Goal: Task Accomplishment & Management: Use online tool/utility

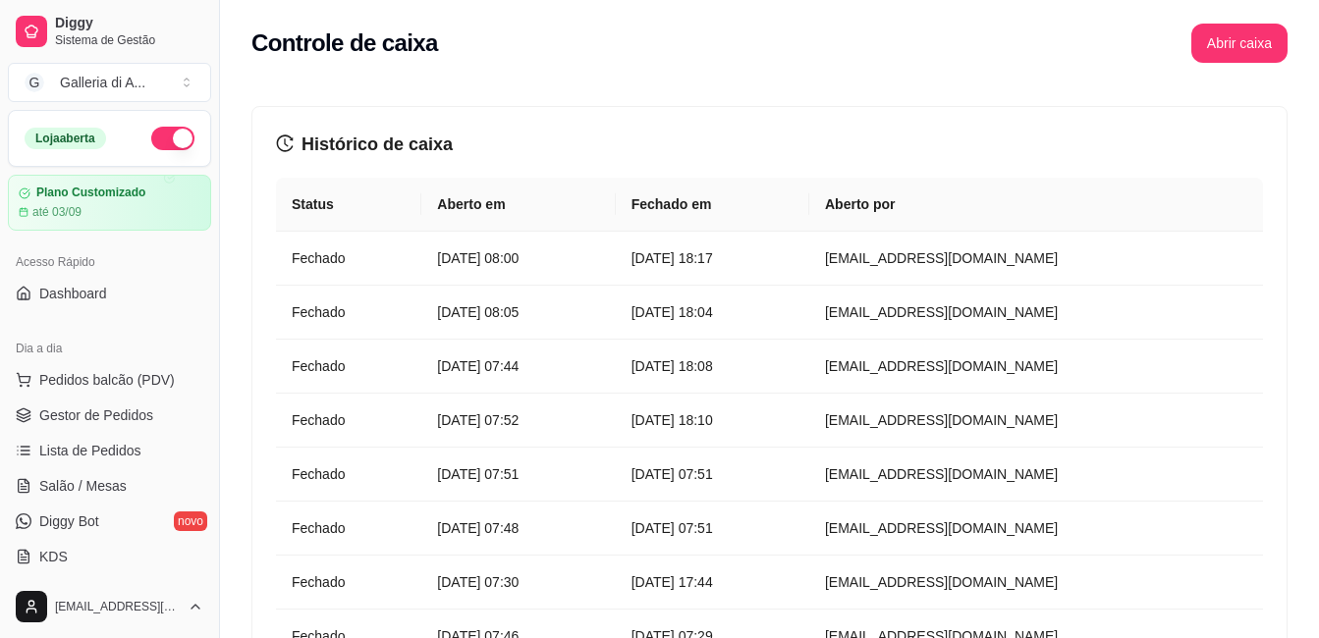
scroll to position [589, 0]
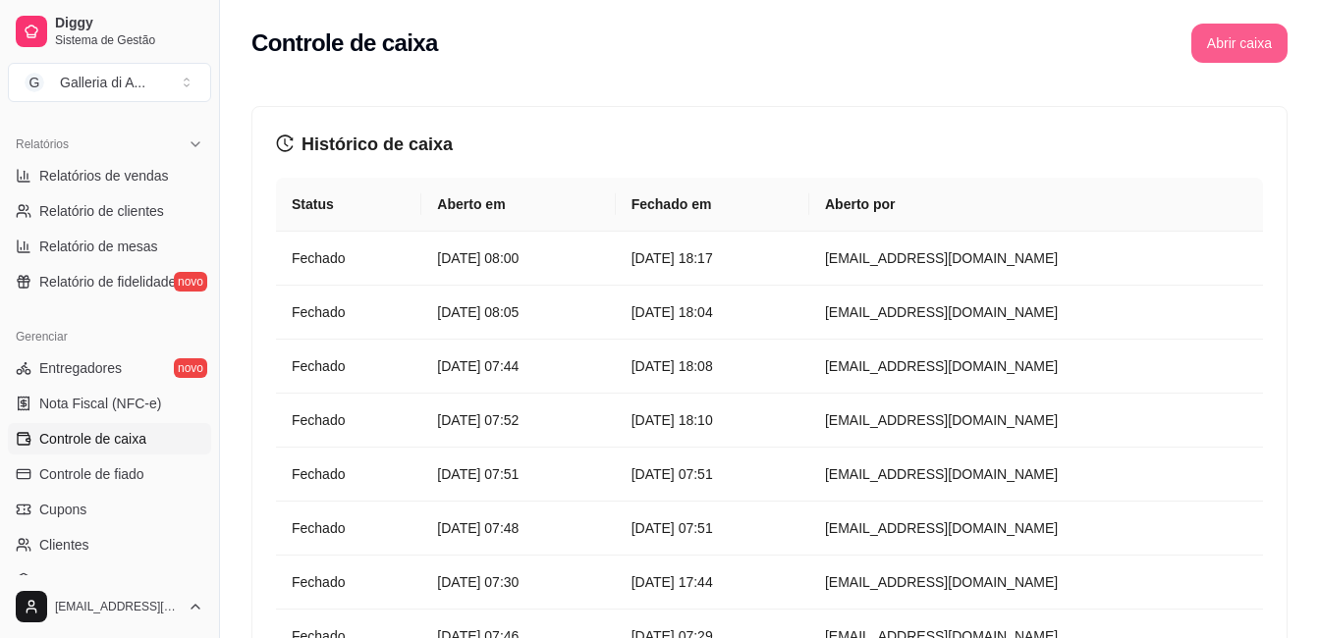
click at [1239, 42] on button "Abrir caixa" at bounding box center [1239, 43] width 96 height 39
click at [1233, 48] on button "Abrir caixa" at bounding box center [1239, 43] width 96 height 39
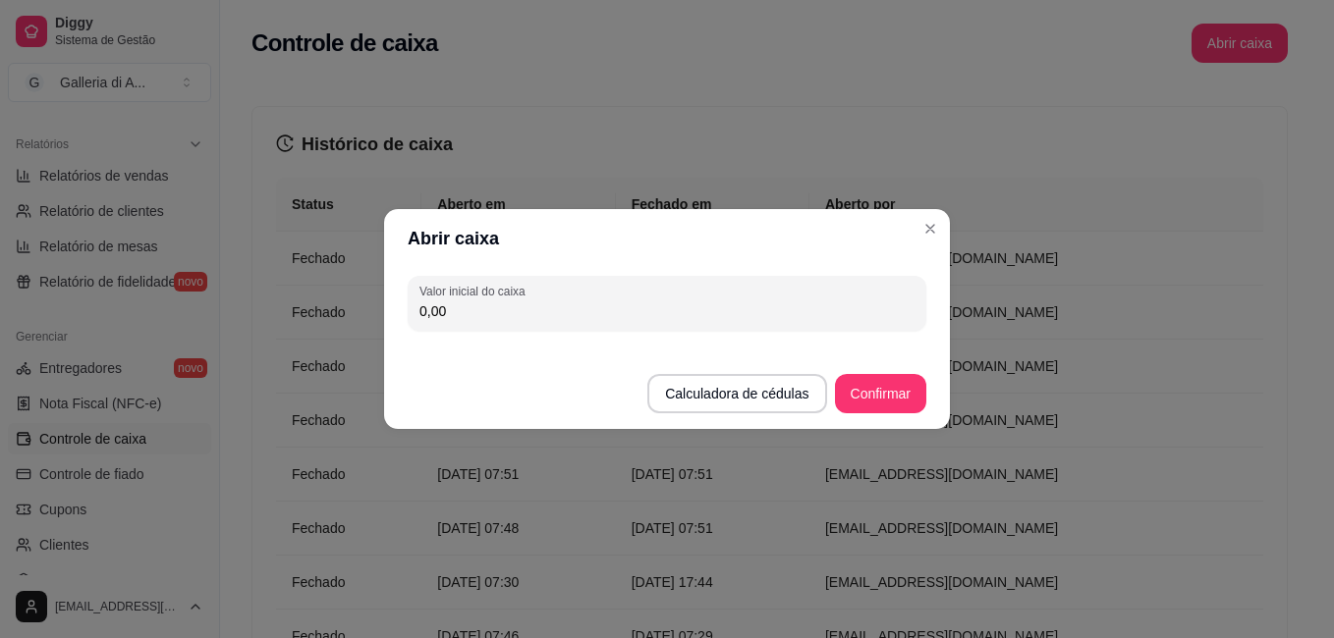
click at [495, 310] on input "0,00" at bounding box center [666, 312] width 495 height 20
click at [462, 308] on input "0,00" at bounding box center [666, 312] width 495 height 20
type input "50,00"
click at [893, 396] on button "Confirmar" at bounding box center [880, 393] width 91 height 39
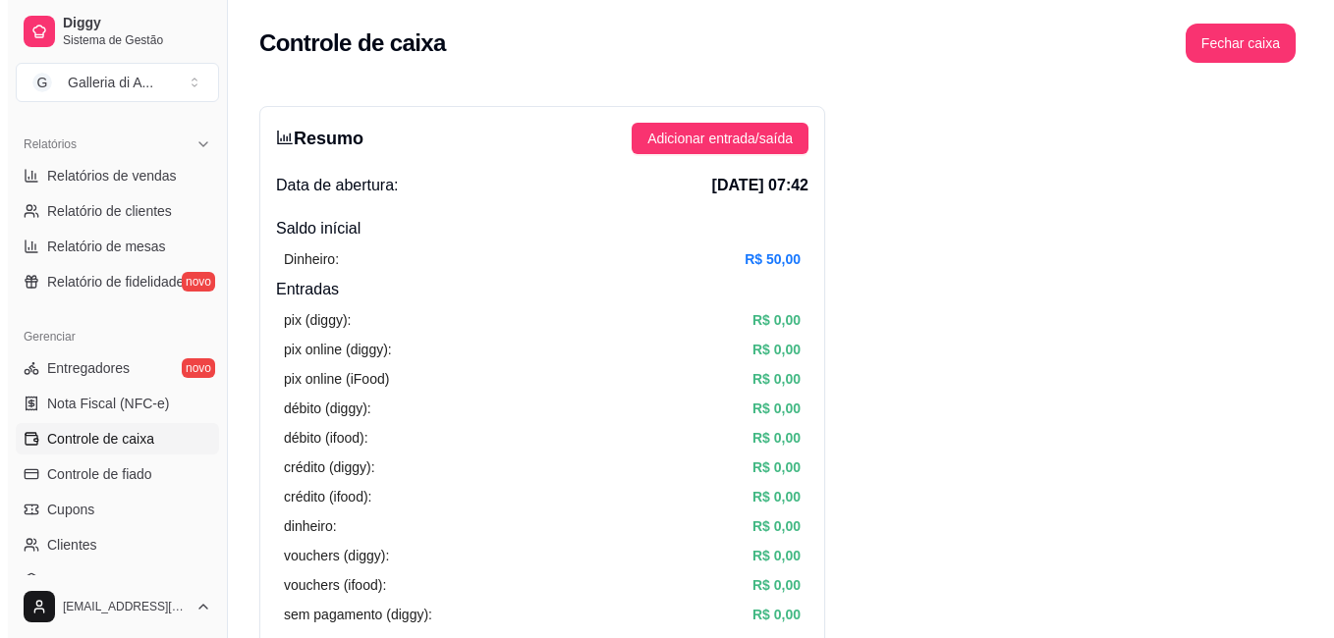
scroll to position [0, 0]
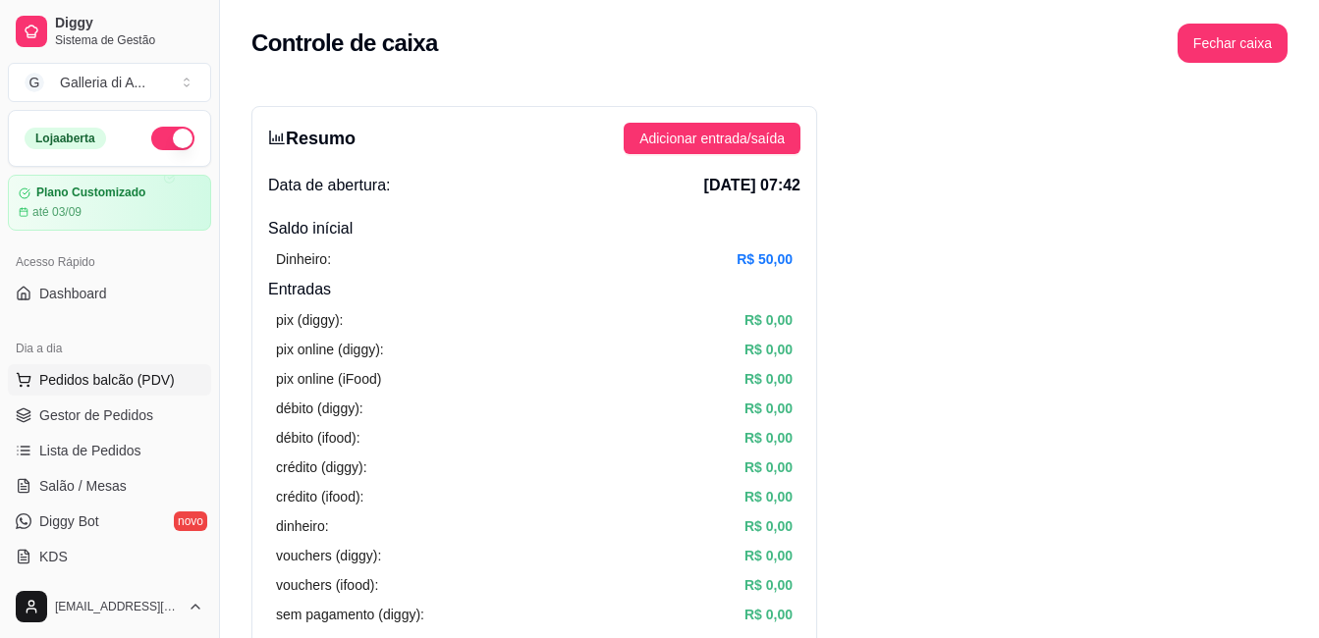
click at [82, 376] on span "Pedidos balcão (PDV)" at bounding box center [107, 380] width 136 height 20
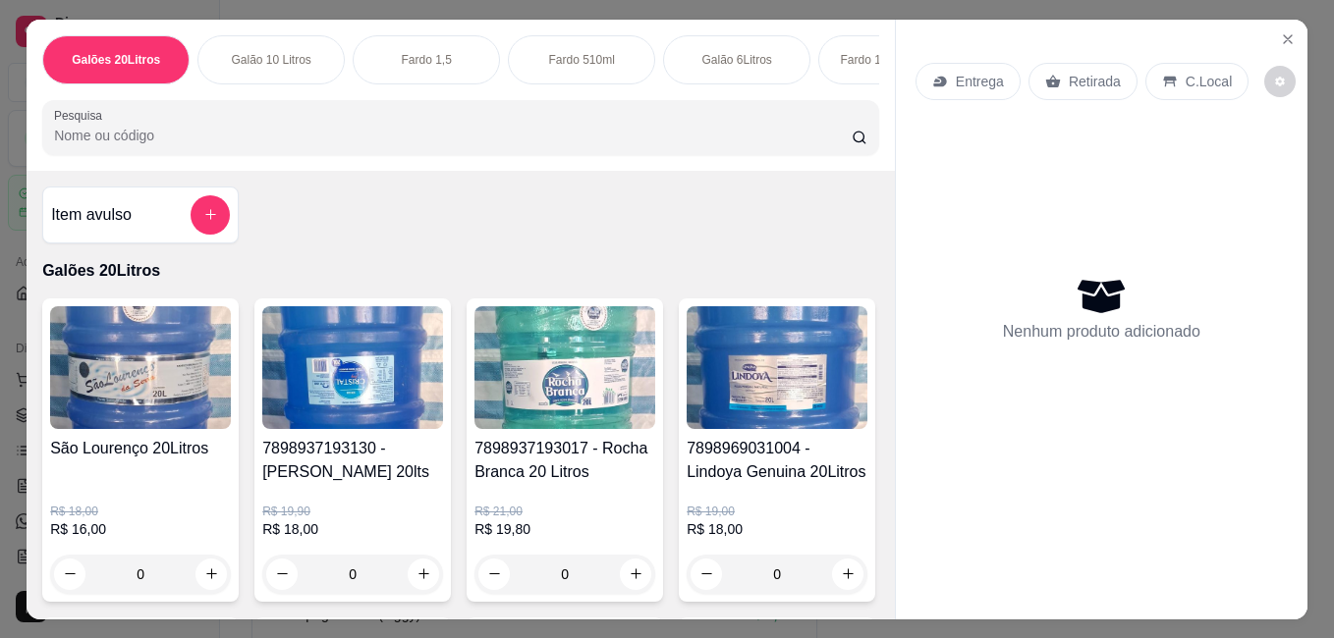
click at [115, 383] on img at bounding box center [140, 367] width 181 height 123
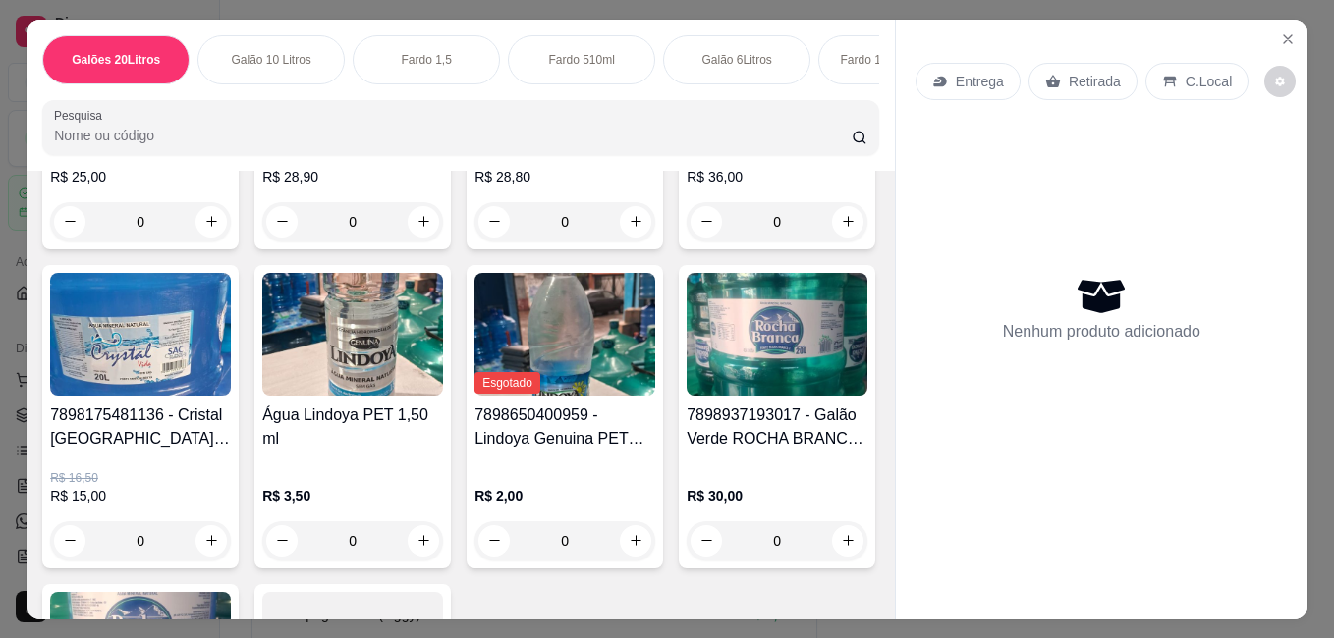
scroll to position [687, 0]
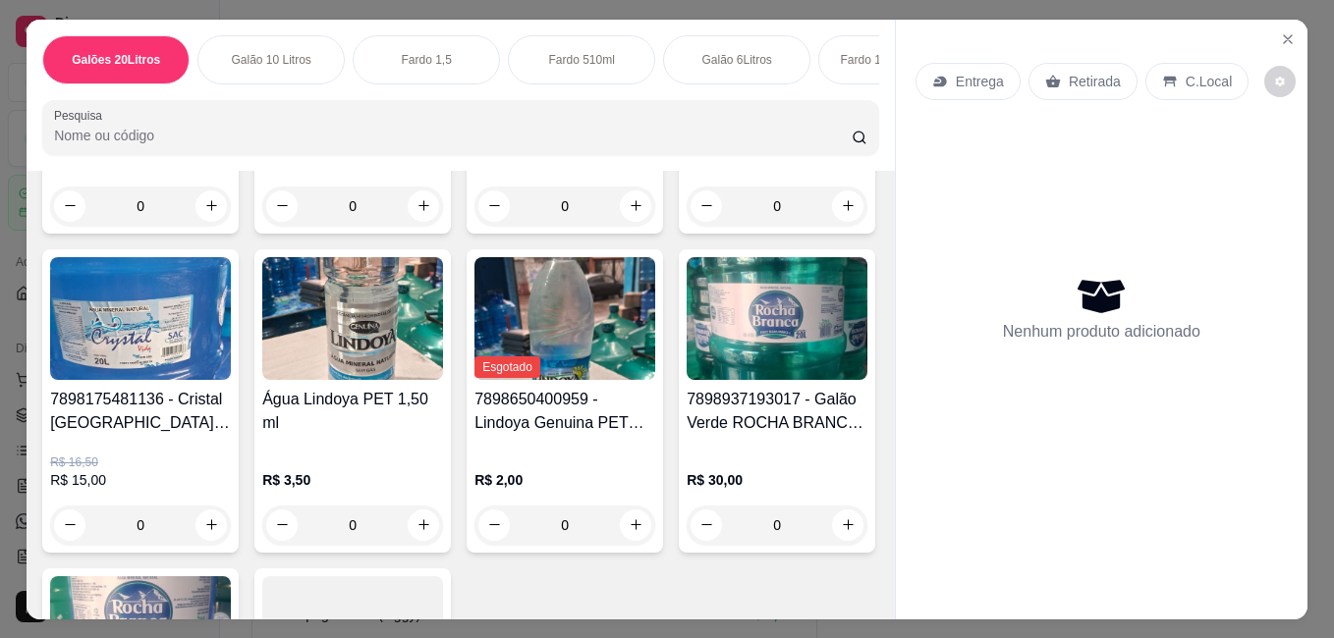
click at [474, 61] on img at bounding box center [564, -1] width 181 height 123
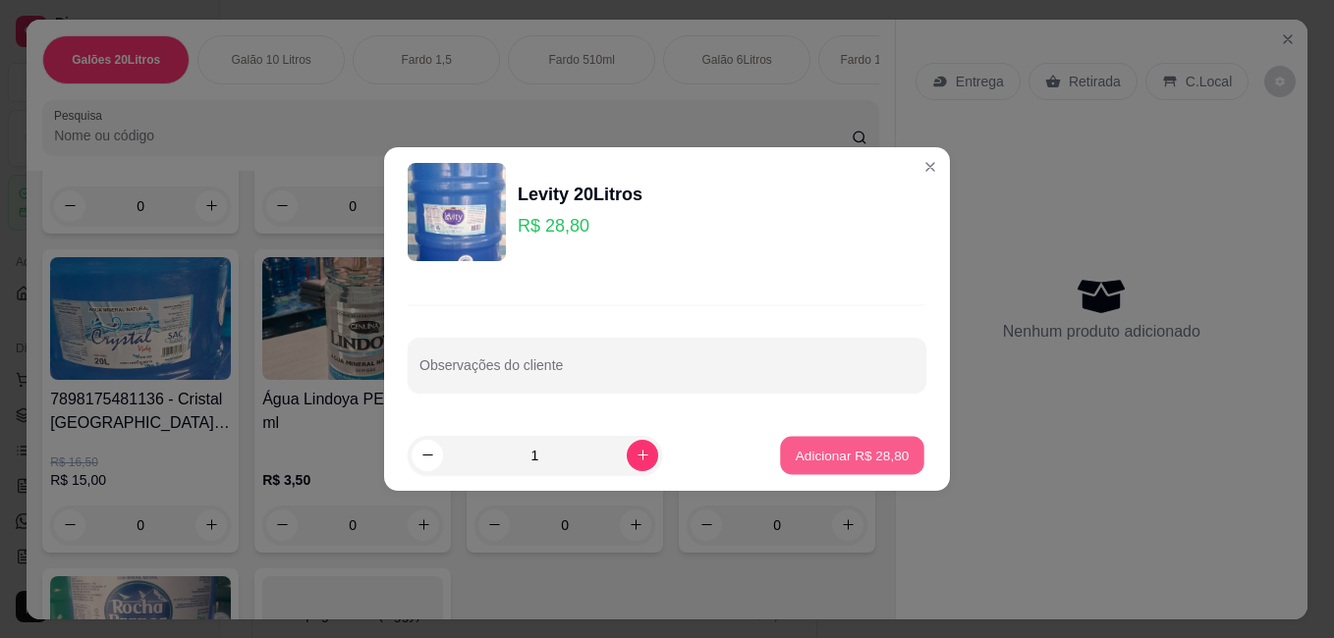
click at [801, 454] on p "Adicionar R$ 28,80" at bounding box center [852, 455] width 114 height 19
type input "1"
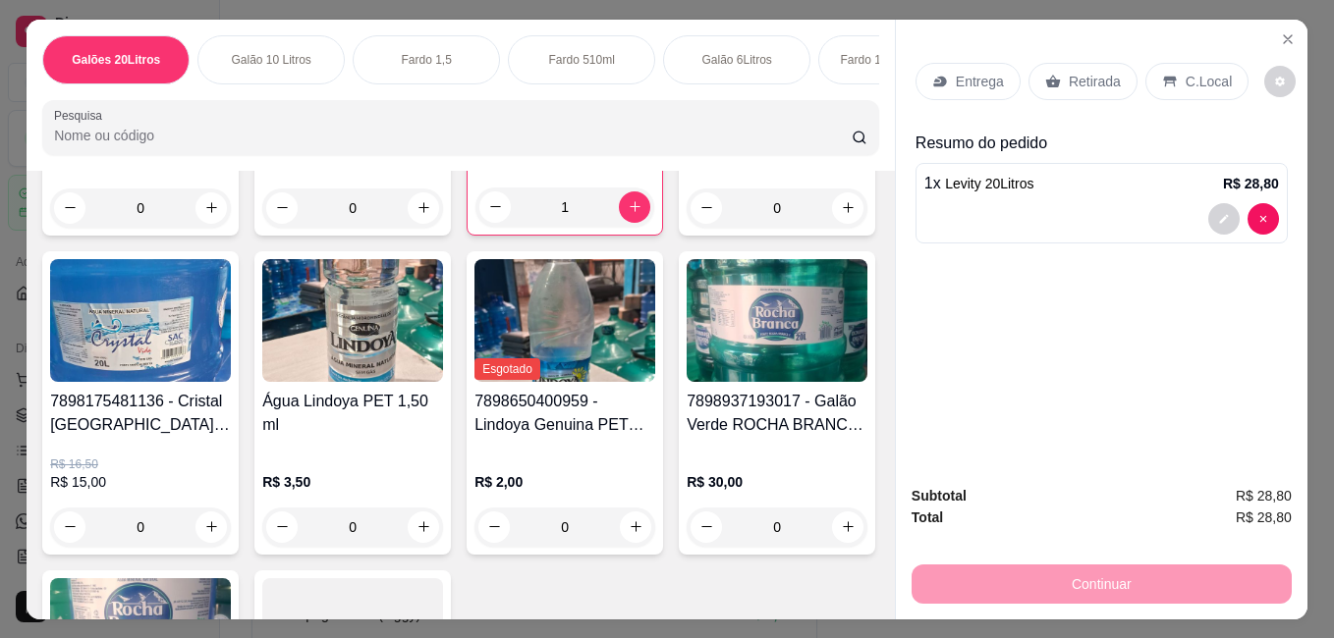
click at [1070, 76] on p "Retirada" at bounding box center [1095, 82] width 52 height 20
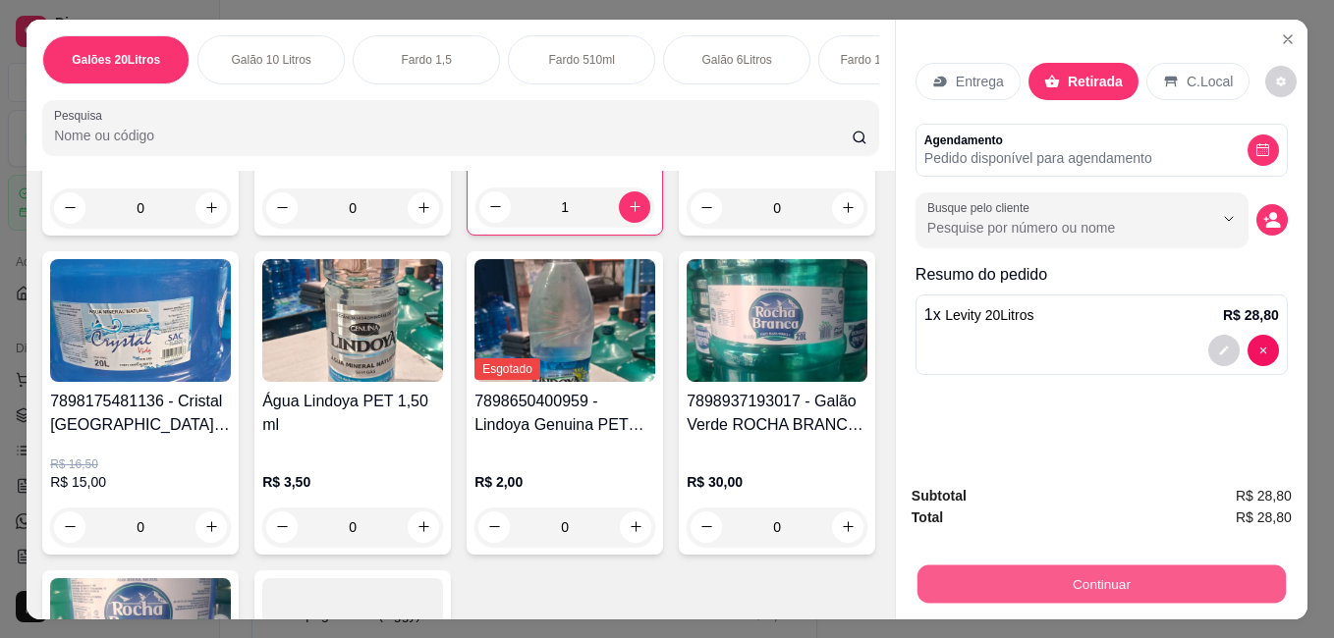
click at [1019, 581] on button "Continuar" at bounding box center [1101, 584] width 368 height 38
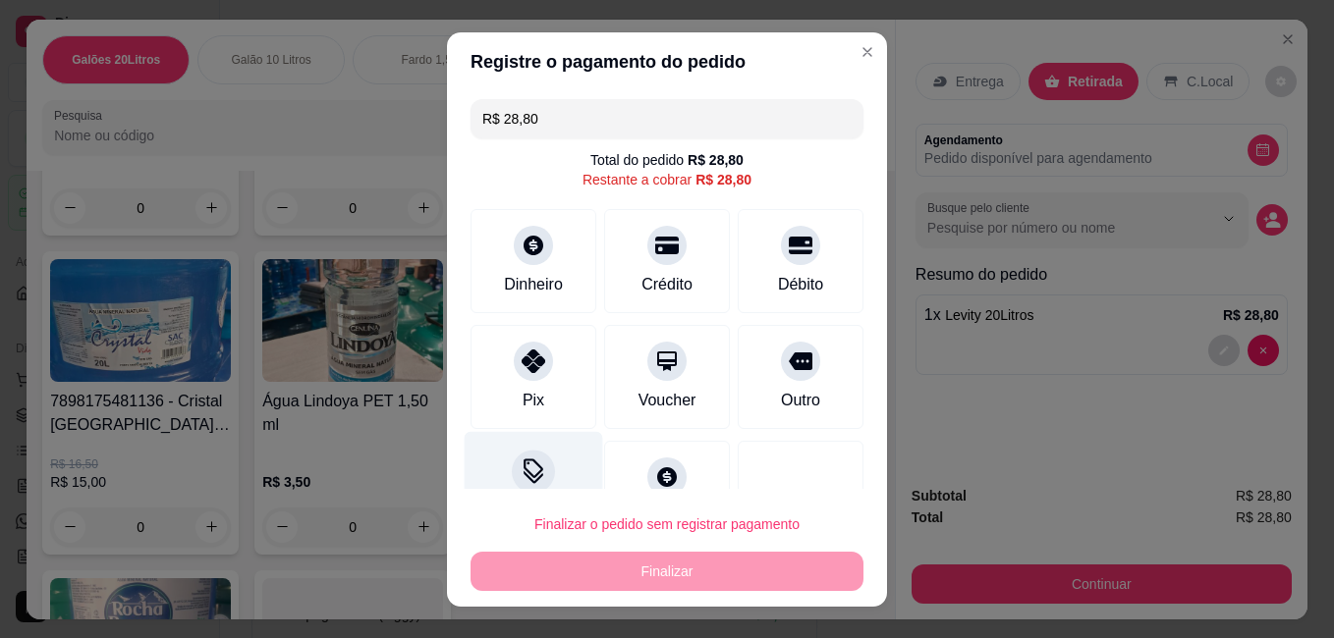
click at [532, 480] on icon at bounding box center [534, 472] width 26 height 26
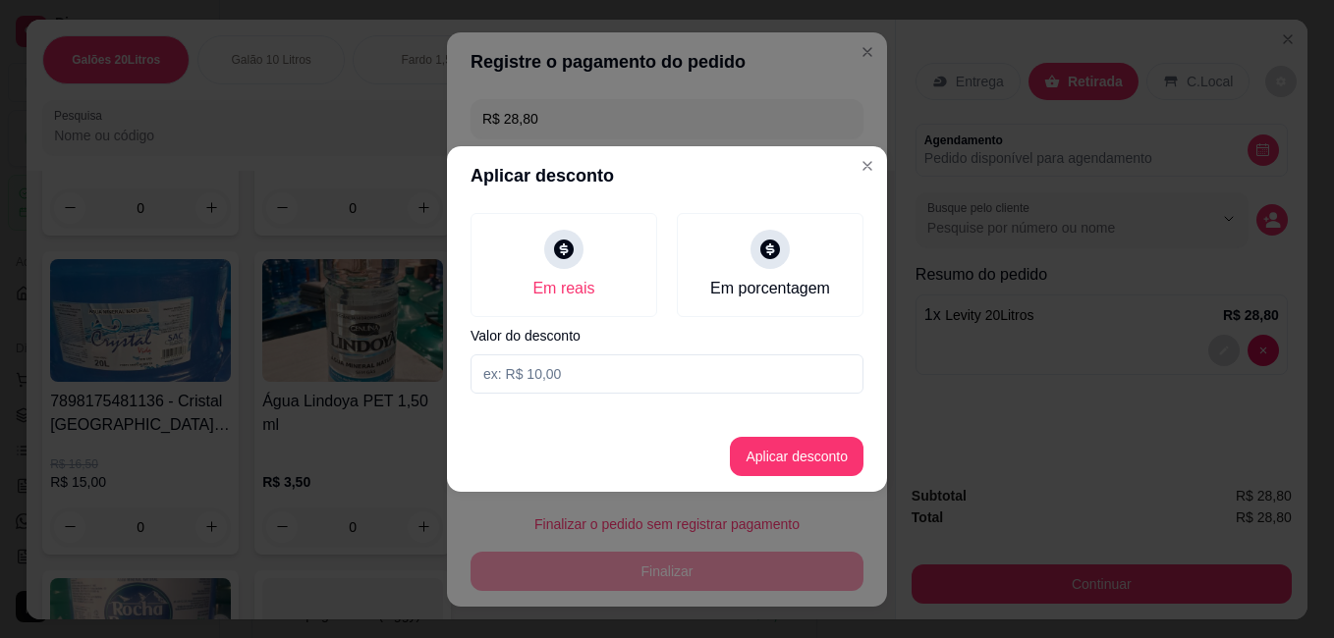
click at [617, 376] on input at bounding box center [666, 374] width 393 height 39
type input "8,90"
click at [813, 457] on button "Aplicar desconto" at bounding box center [797, 457] width 129 height 38
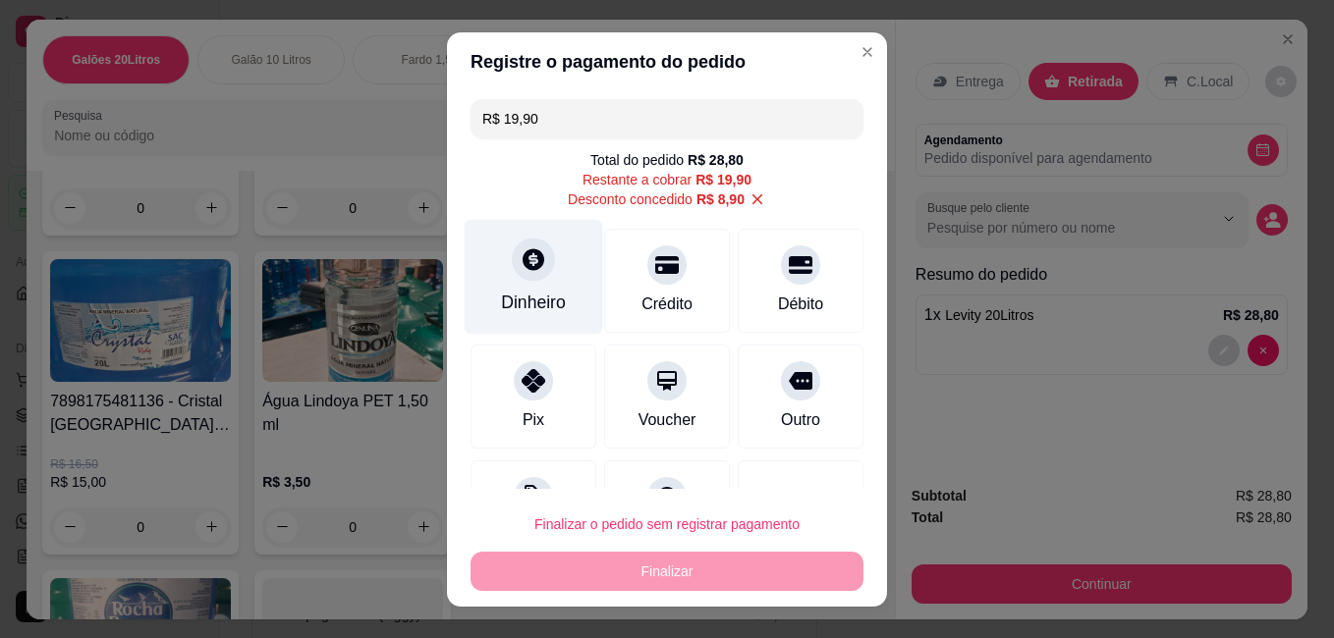
click at [529, 272] on icon at bounding box center [534, 260] width 26 height 26
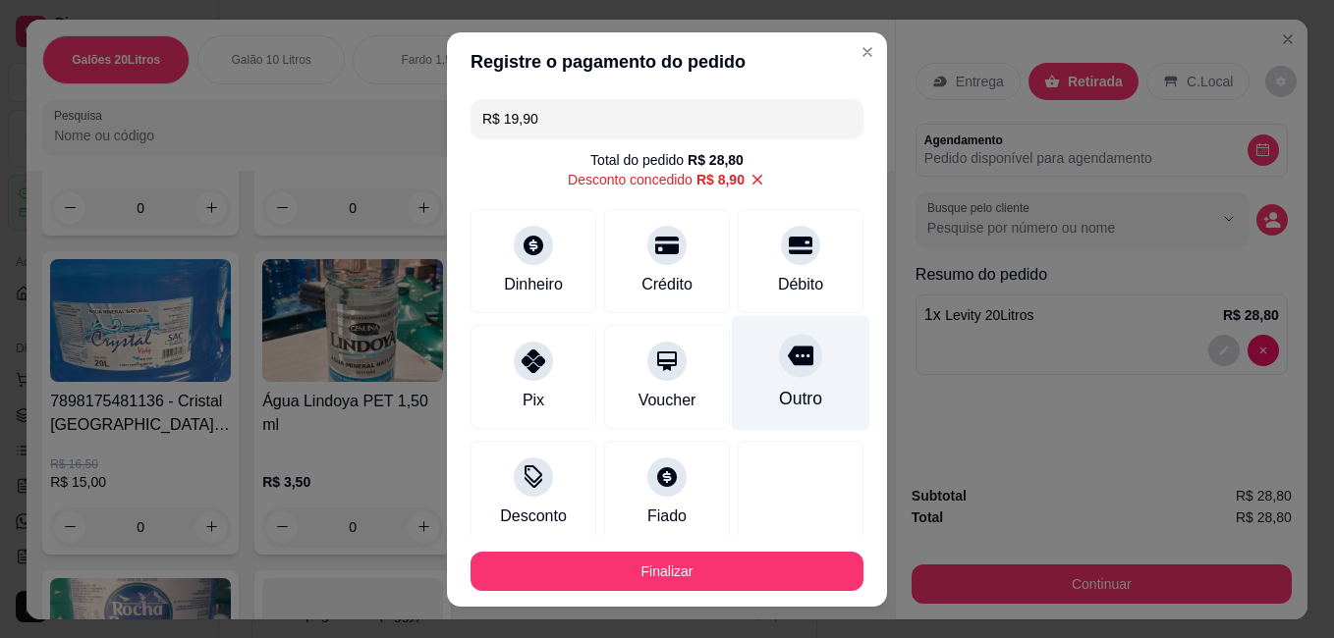
type input "R$ 0,00"
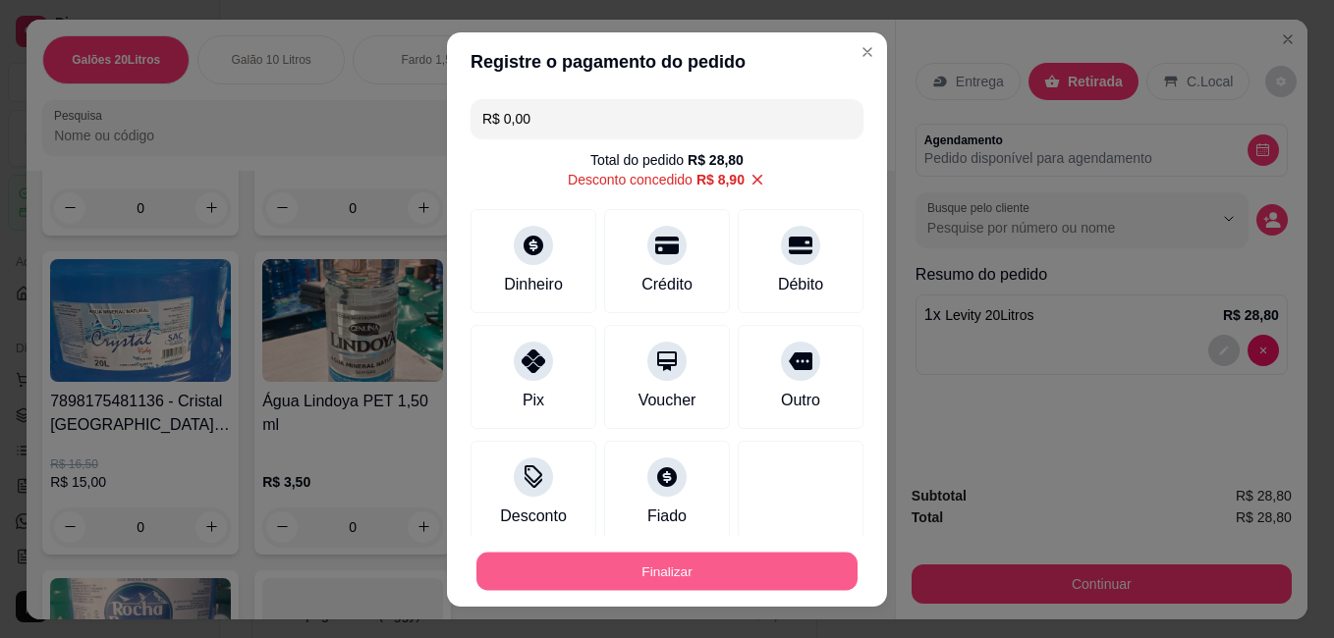
click at [641, 576] on button "Finalizar" at bounding box center [666, 571] width 381 height 38
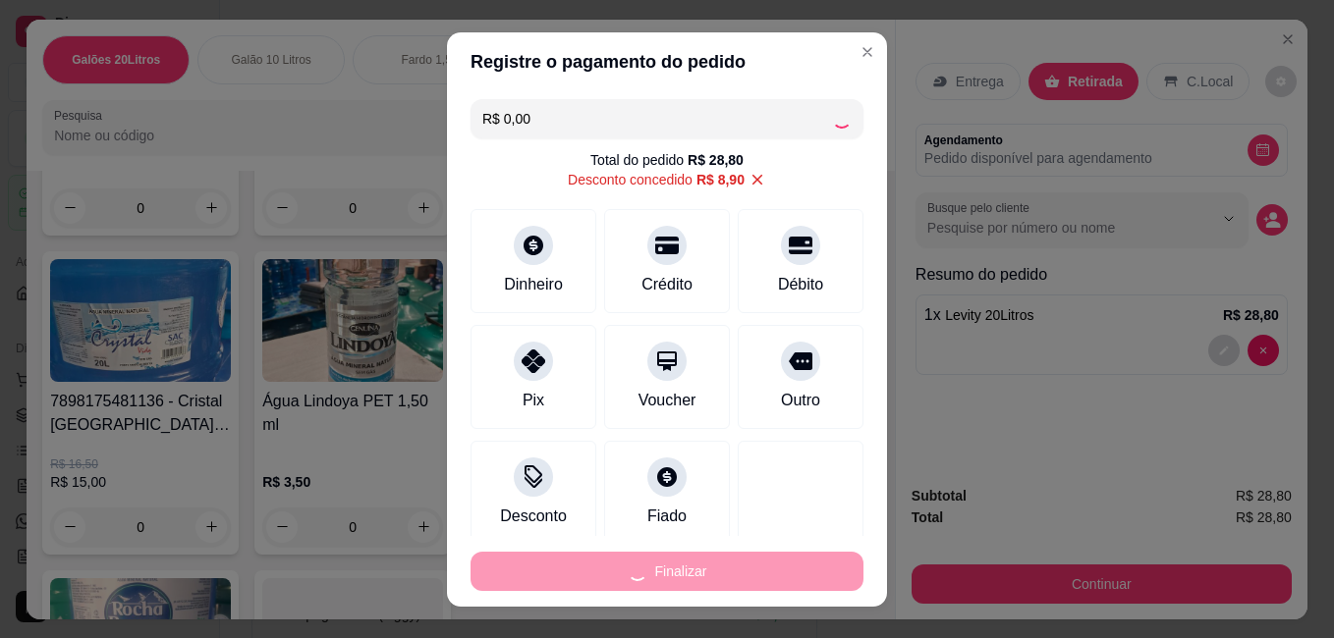
type input "0"
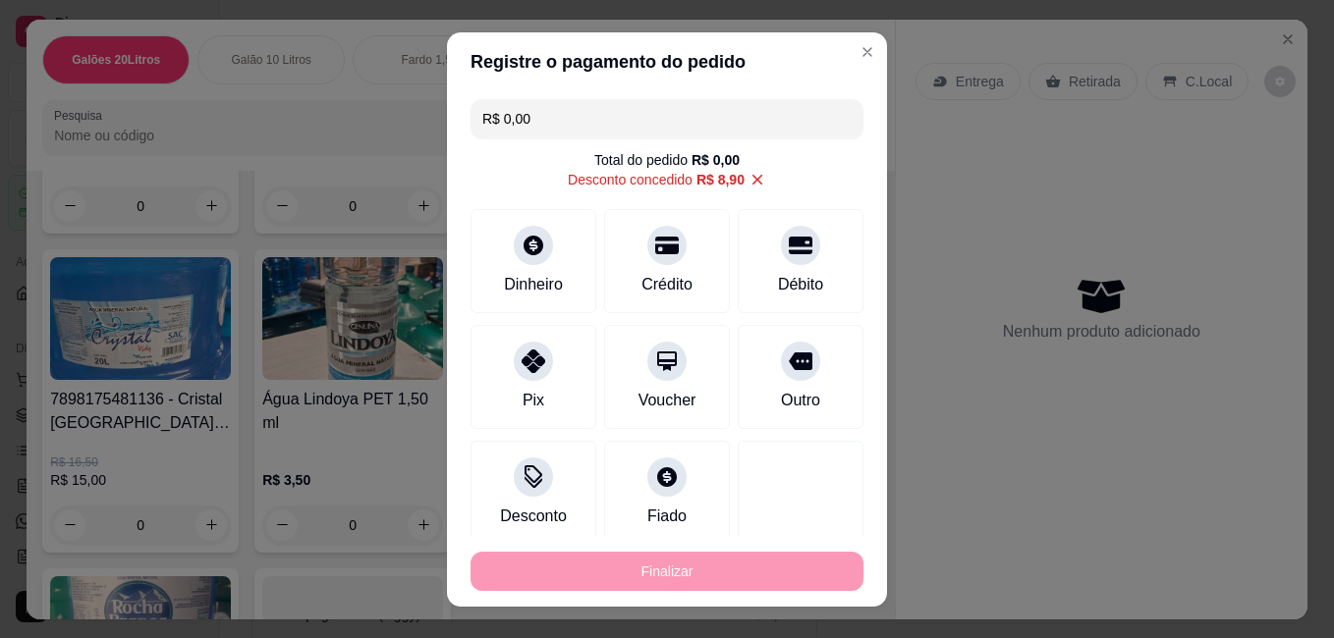
type input "-R$ 28,80"
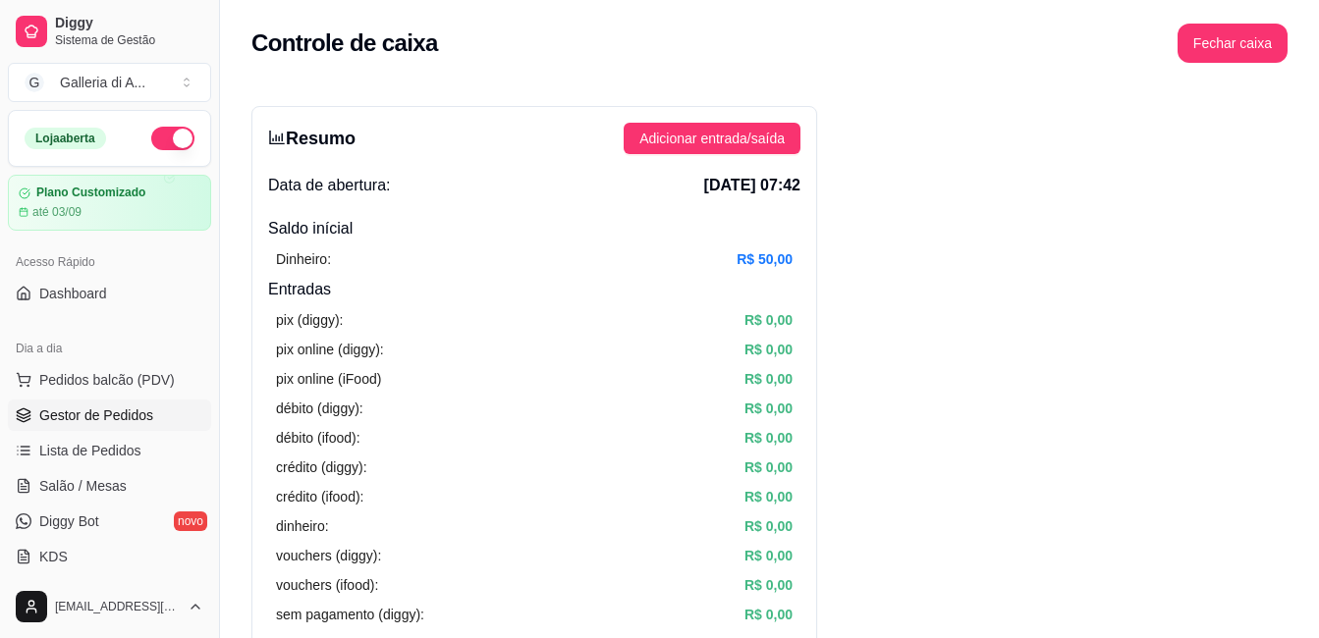
click at [113, 414] on span "Gestor de Pedidos" at bounding box center [96, 416] width 114 height 20
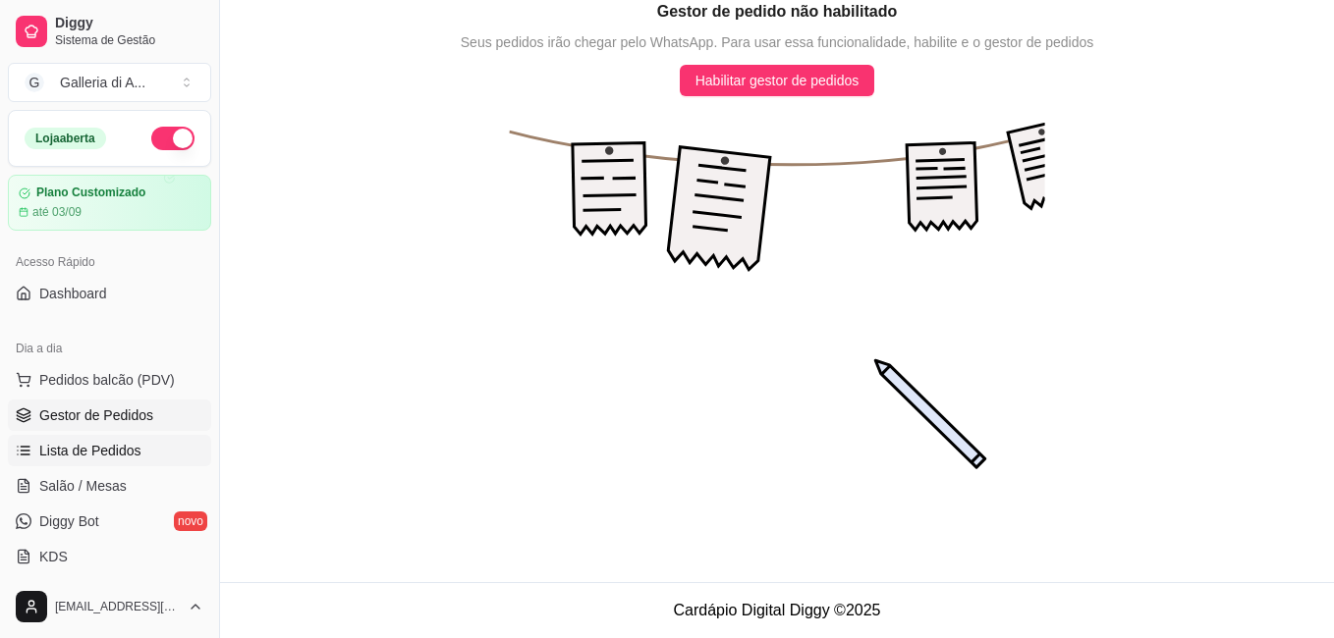
click at [92, 454] on span "Lista de Pedidos" at bounding box center [90, 451] width 102 height 20
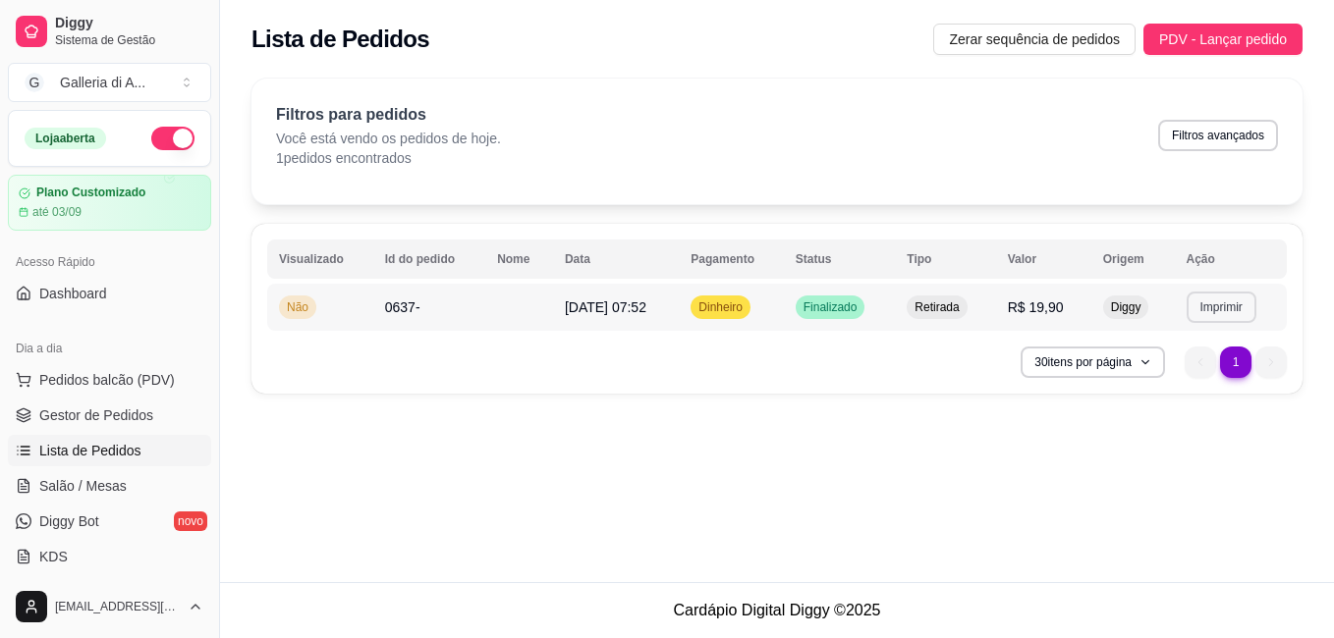
click at [1209, 303] on button "Imprimir" at bounding box center [1221, 307] width 70 height 31
click at [1176, 378] on button "IMPRESSORA" at bounding box center [1187, 375] width 137 height 30
click at [135, 453] on span "Lista de Pedidos" at bounding box center [90, 451] width 102 height 20
click at [99, 448] on span "Lista de Pedidos" at bounding box center [90, 451] width 102 height 20
click at [101, 413] on span "Gestor de Pedidos" at bounding box center [96, 416] width 114 height 20
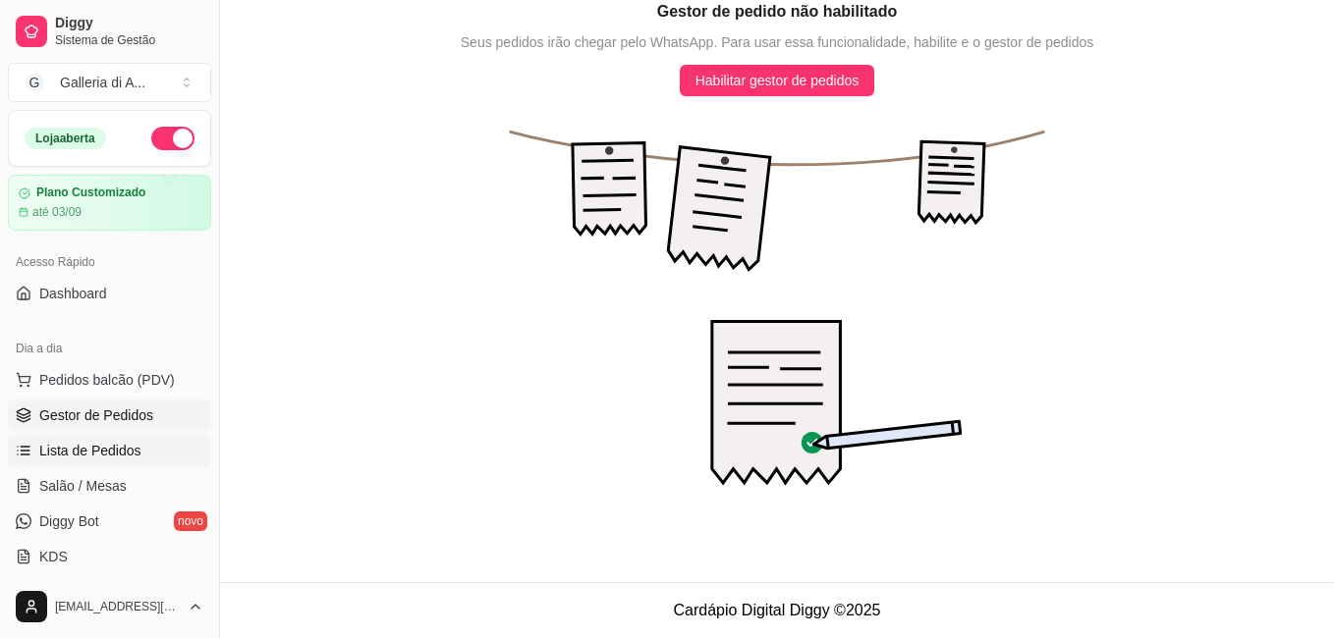
click at [93, 447] on span "Lista de Pedidos" at bounding box center [90, 451] width 102 height 20
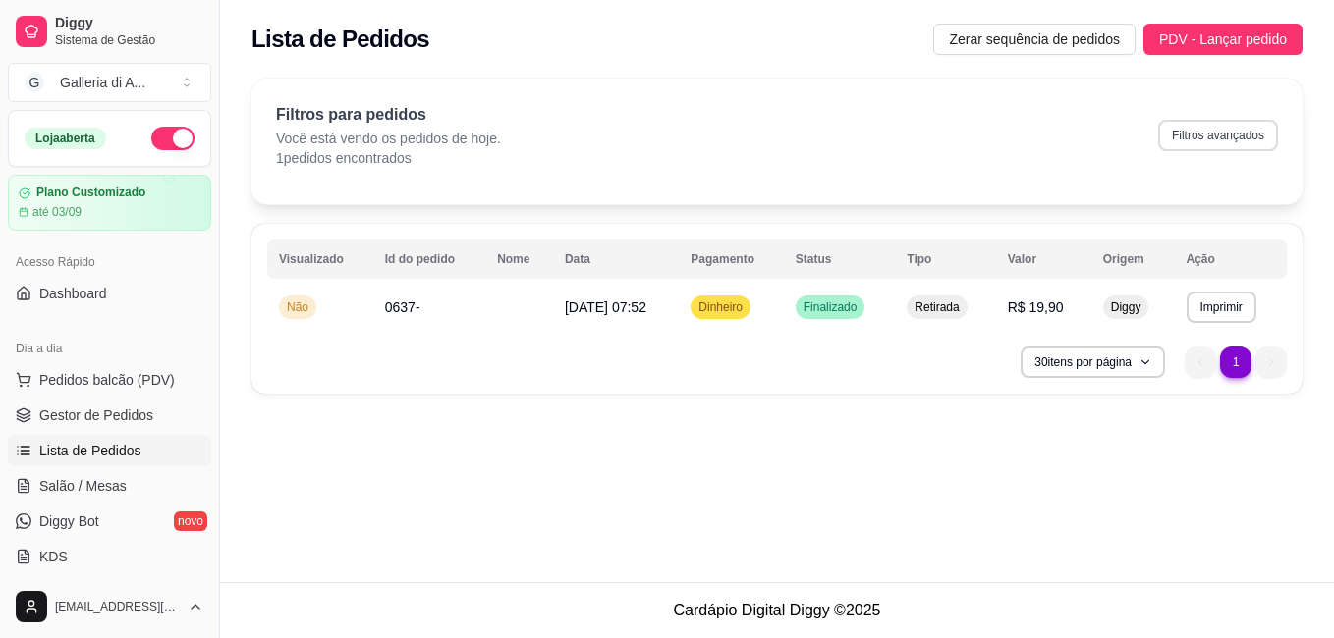
click at [1225, 135] on button "Filtros avançados" at bounding box center [1218, 135] width 120 height 31
select select "0"
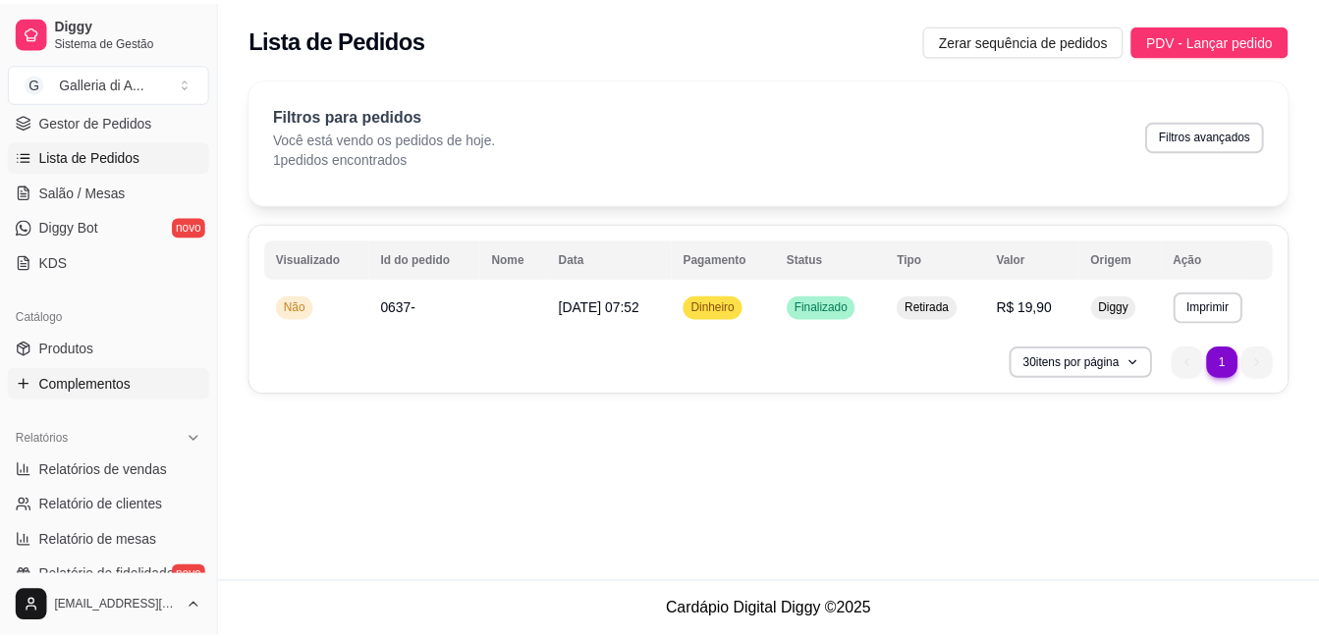
scroll to position [393, 0]
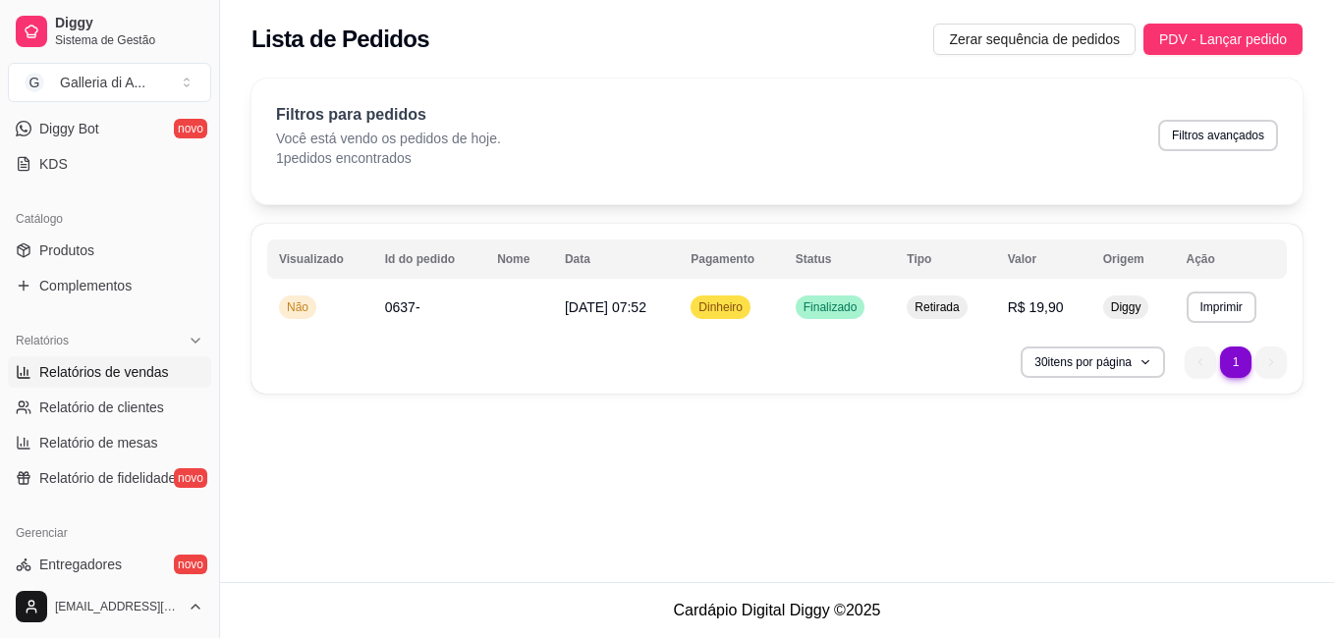
click at [126, 369] on span "Relatórios de vendas" at bounding box center [104, 372] width 130 height 20
select select "ALL"
select select "0"
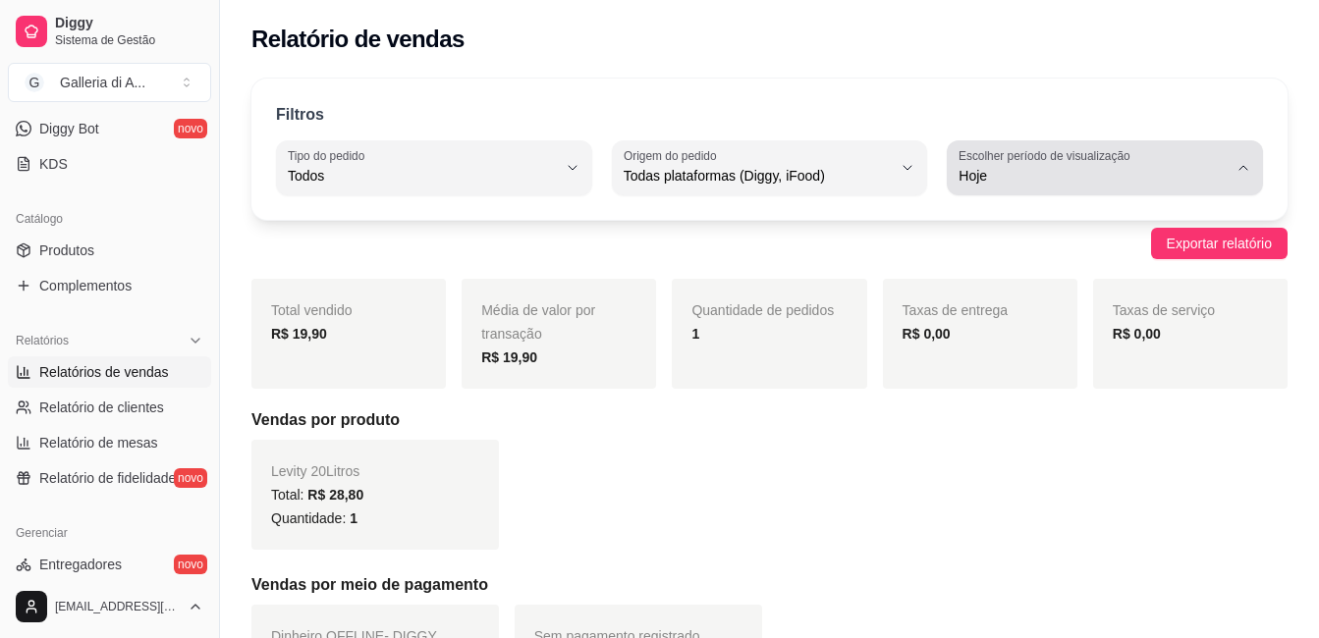
click at [1238, 163] on icon "button" at bounding box center [1243, 168] width 16 height 16
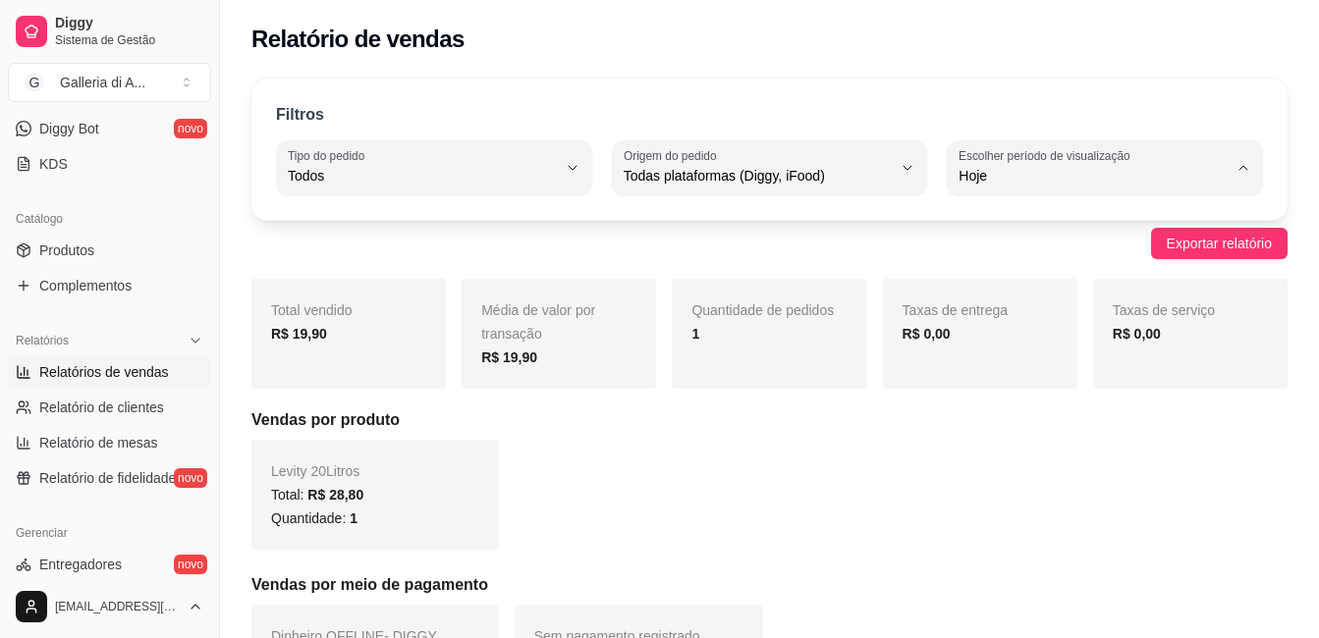
click at [1057, 253] on span "Ontem" at bounding box center [1095, 255] width 254 height 19
type input "1"
select select "1"
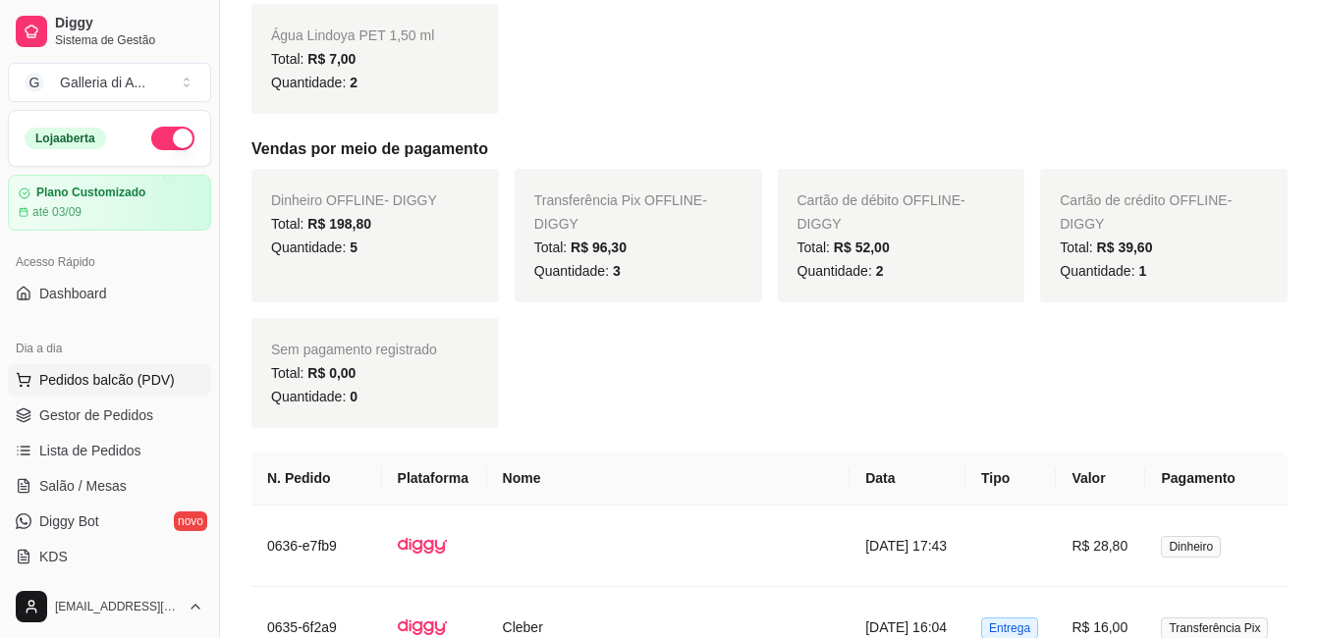
click at [82, 375] on span "Pedidos balcão (PDV)" at bounding box center [107, 380] width 136 height 20
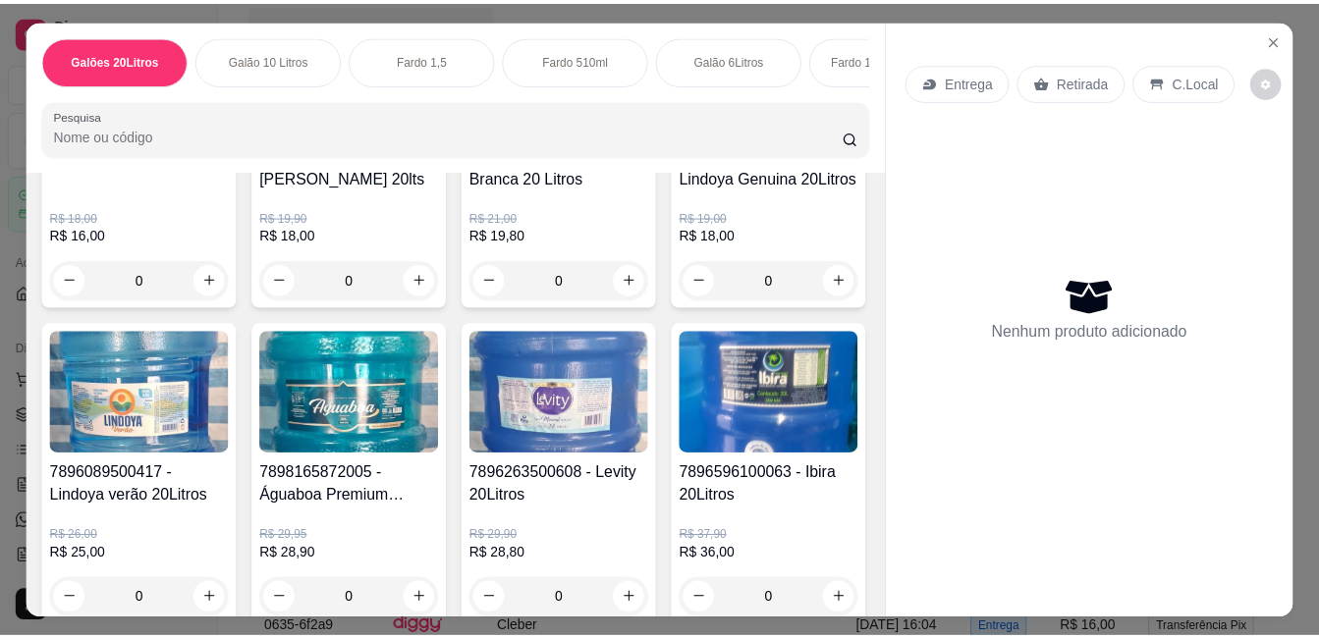
scroll to position [393, 0]
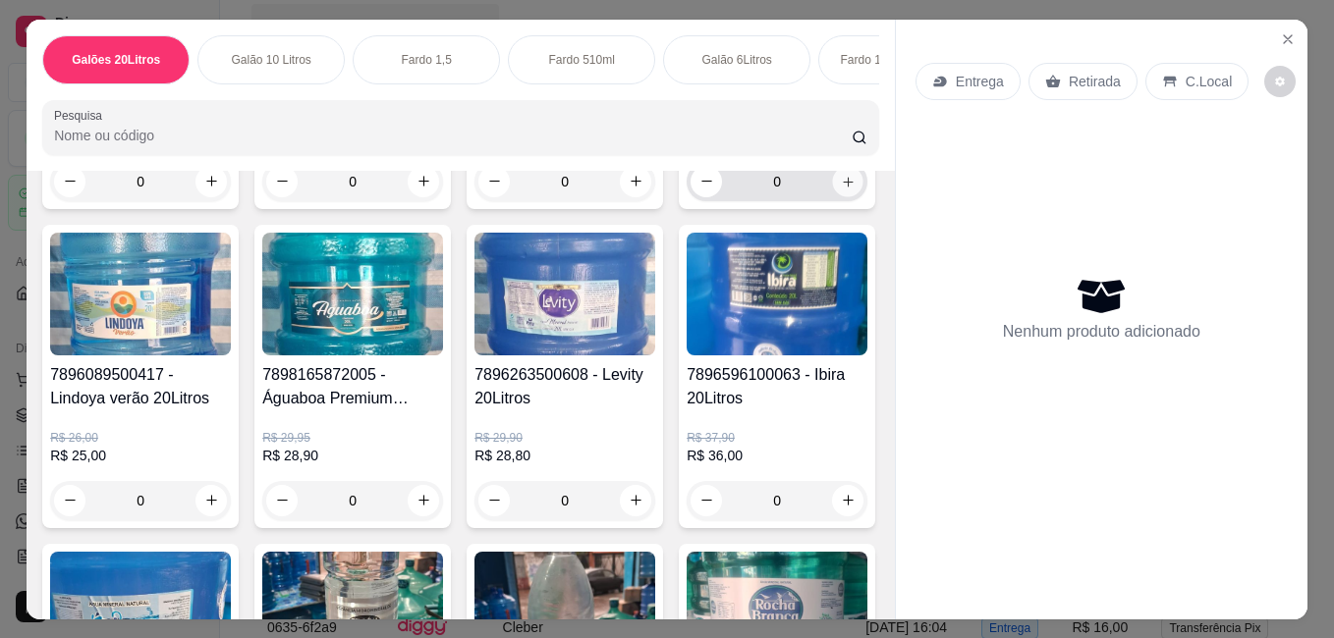
click at [841, 189] on icon "increase-product-quantity" at bounding box center [848, 181] width 15 height 15
type input "1"
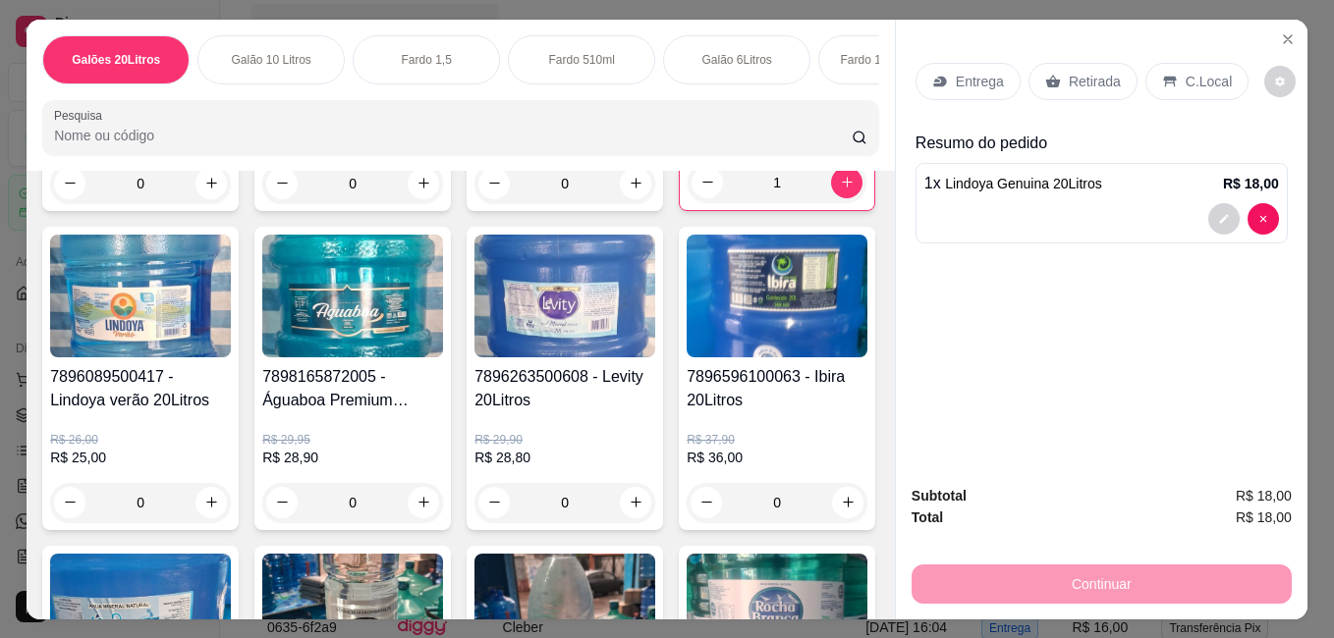
click at [1069, 74] on p "Retirada" at bounding box center [1095, 82] width 52 height 20
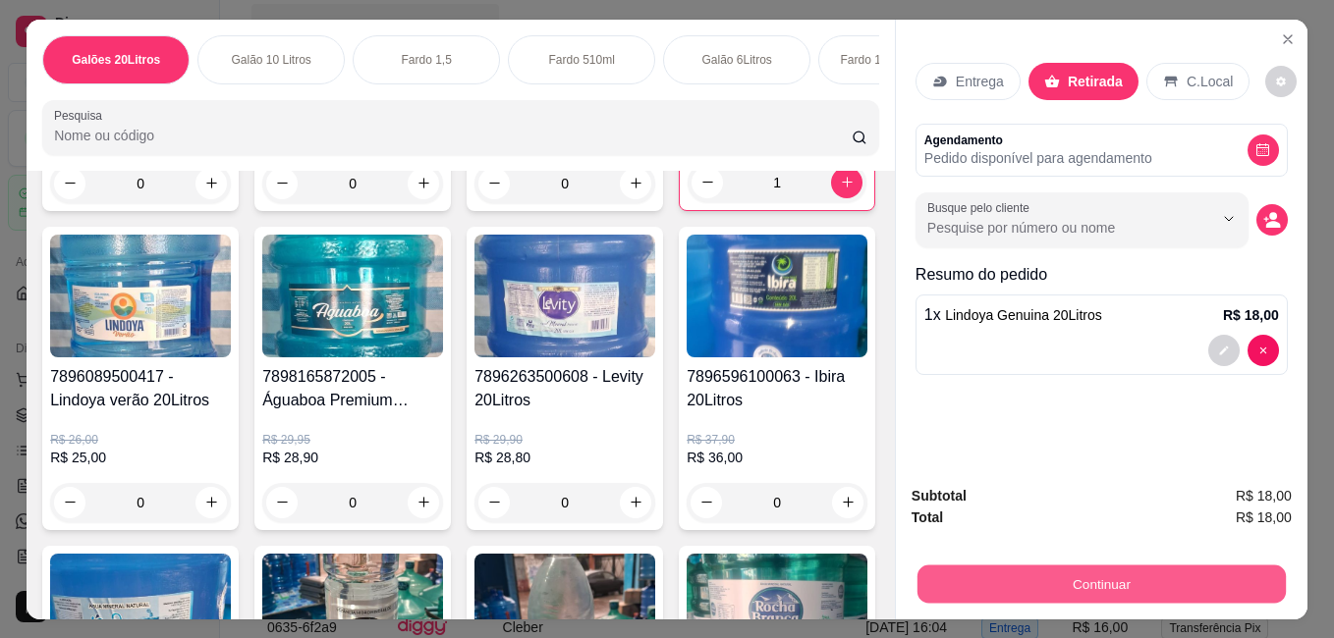
click at [1059, 575] on button "Continuar" at bounding box center [1101, 584] width 368 height 38
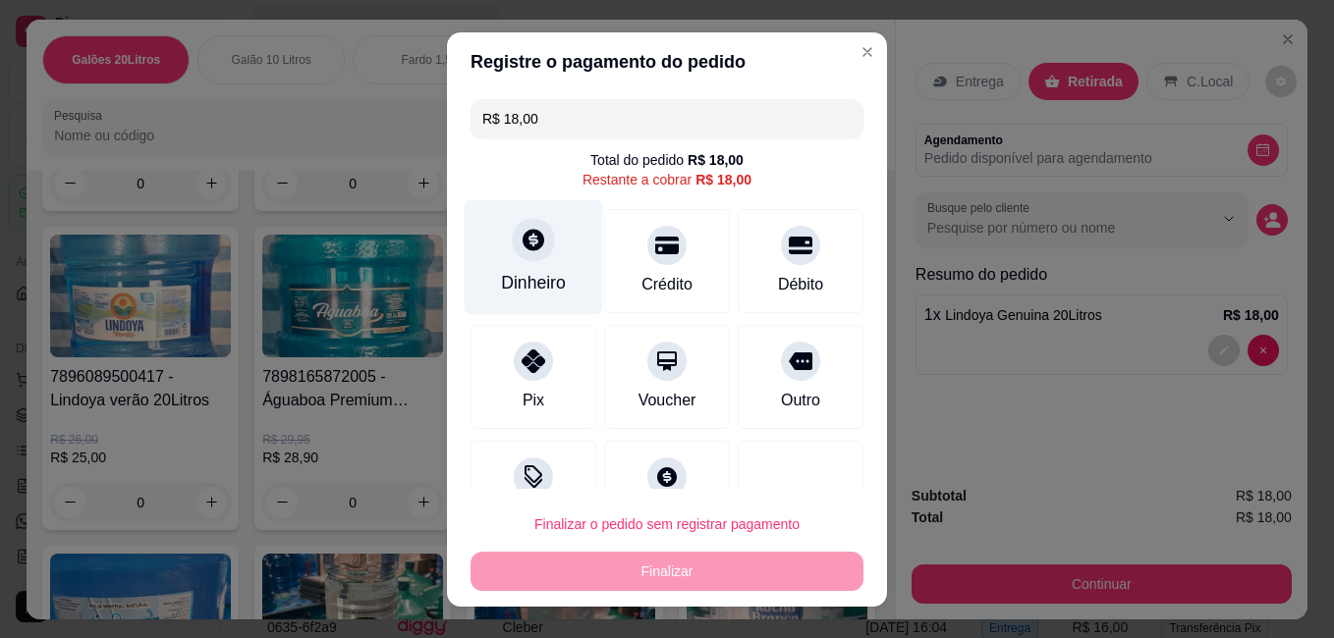
click at [514, 288] on div "Dinheiro" at bounding box center [533, 283] width 65 height 26
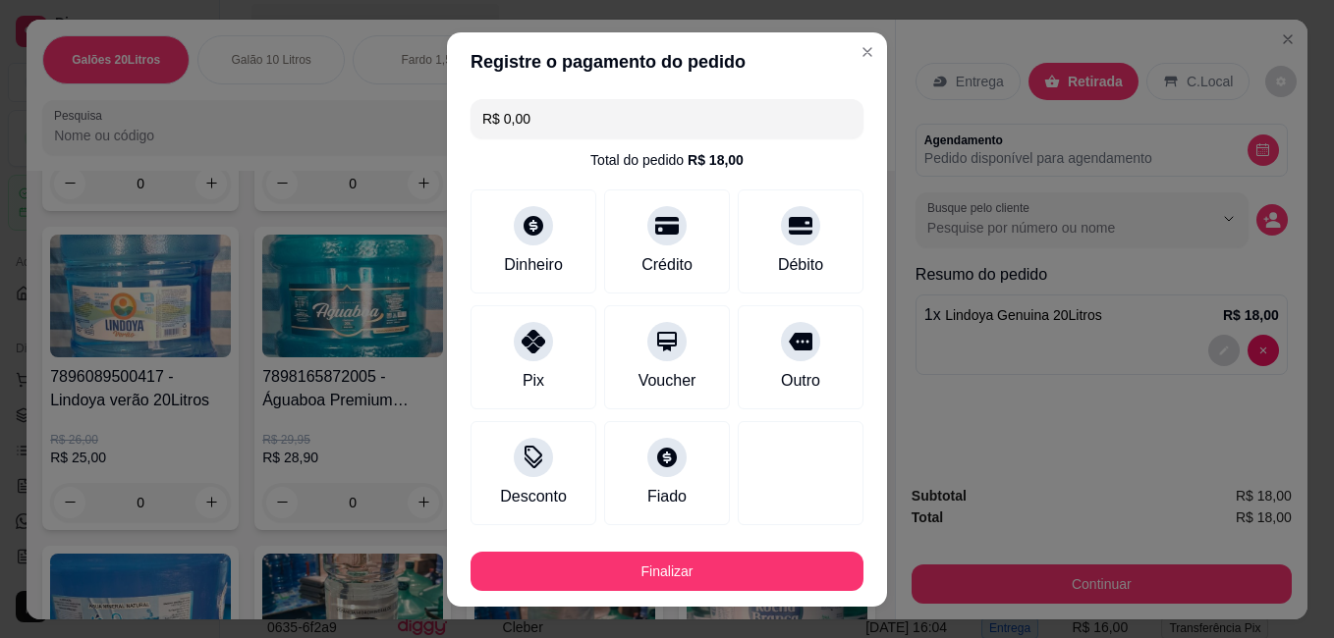
type input "R$ 0,00"
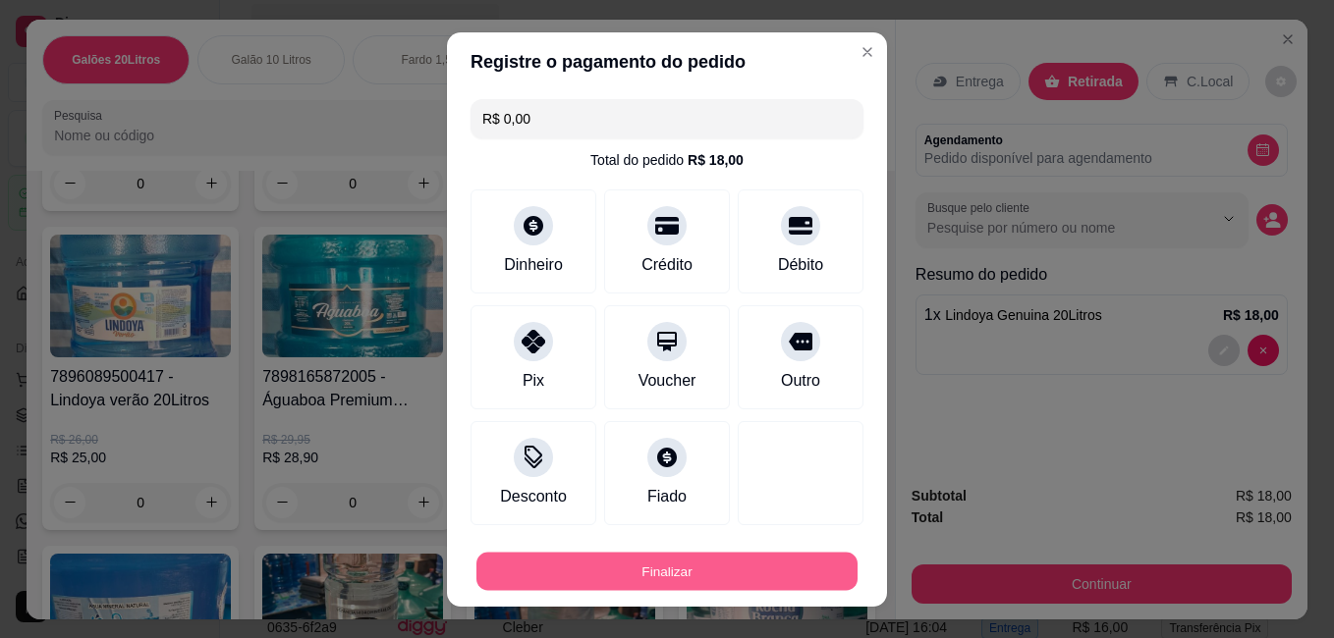
click at [712, 566] on button "Finalizar" at bounding box center [666, 571] width 381 height 38
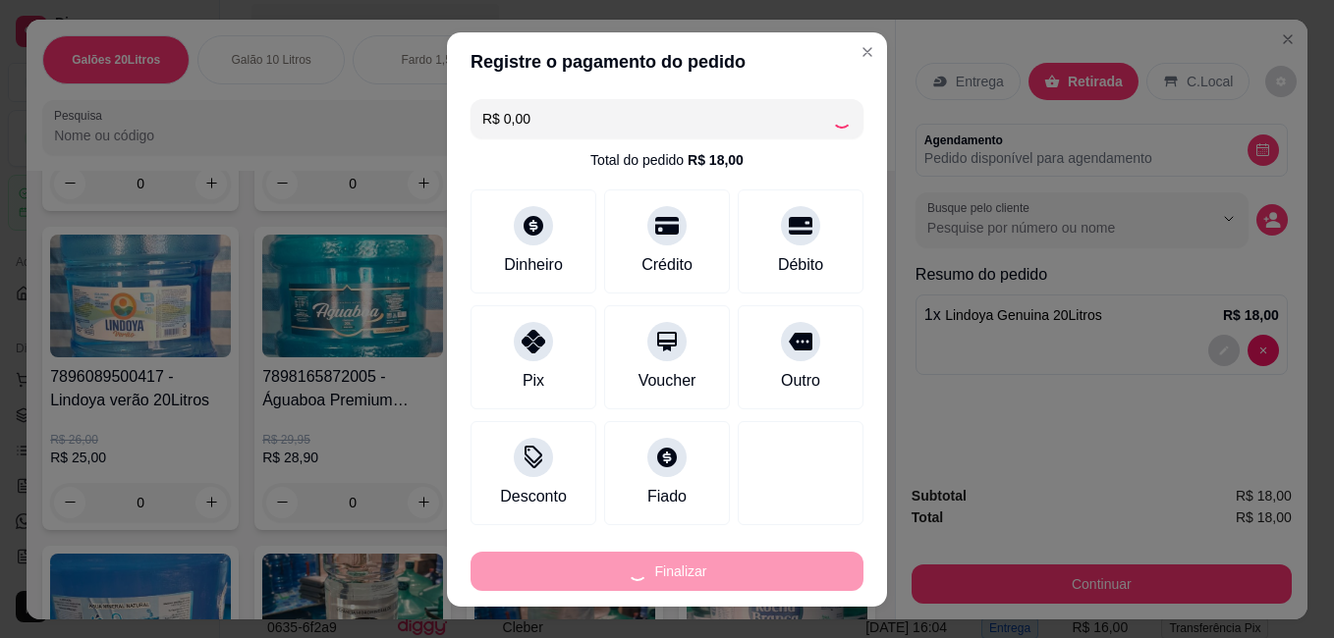
type input "0"
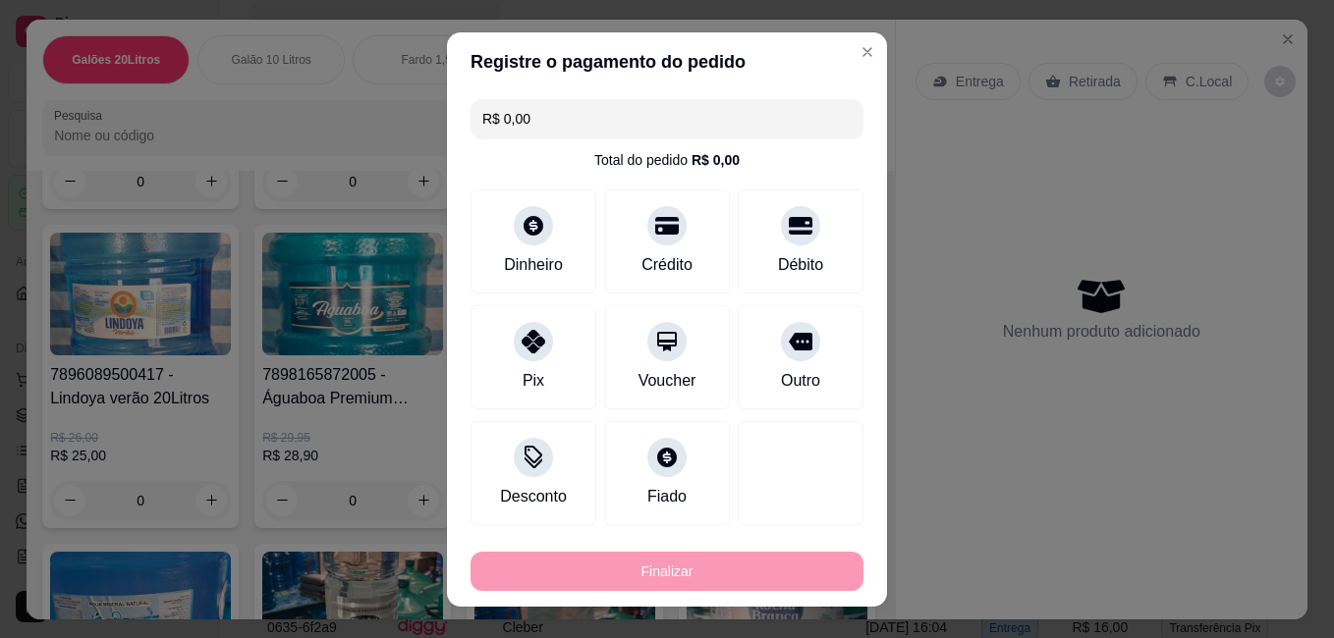
type input "-R$ 18,00"
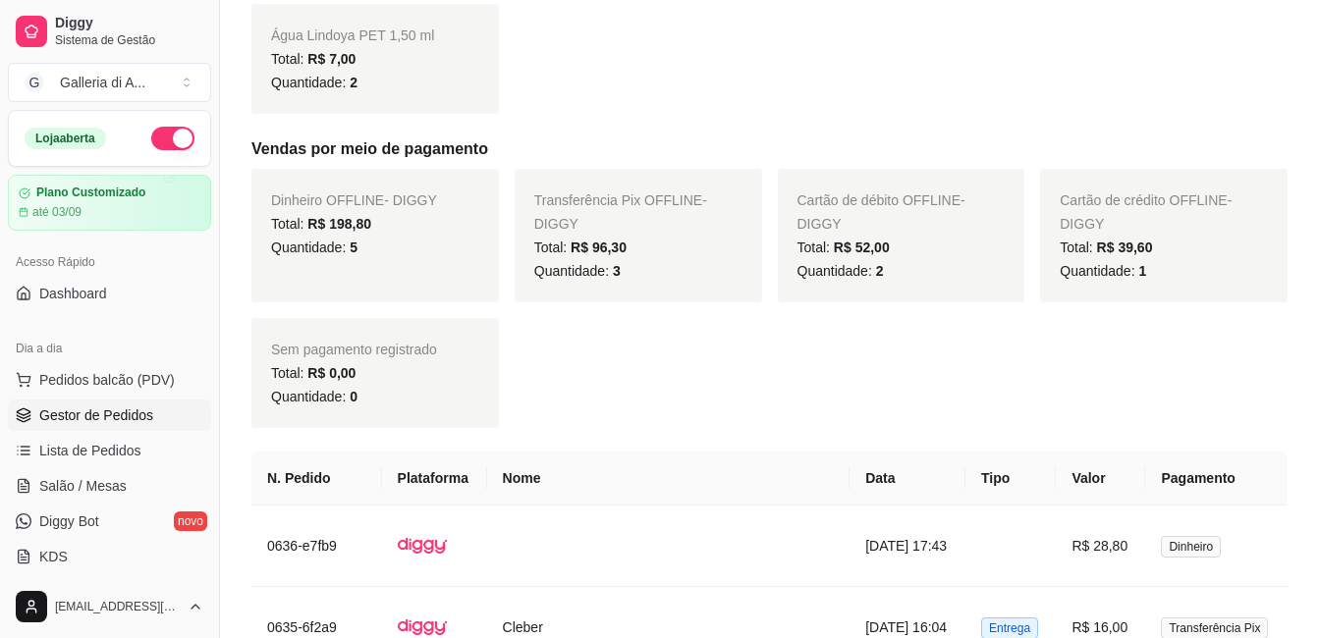
click at [74, 420] on span "Gestor de Pedidos" at bounding box center [96, 416] width 114 height 20
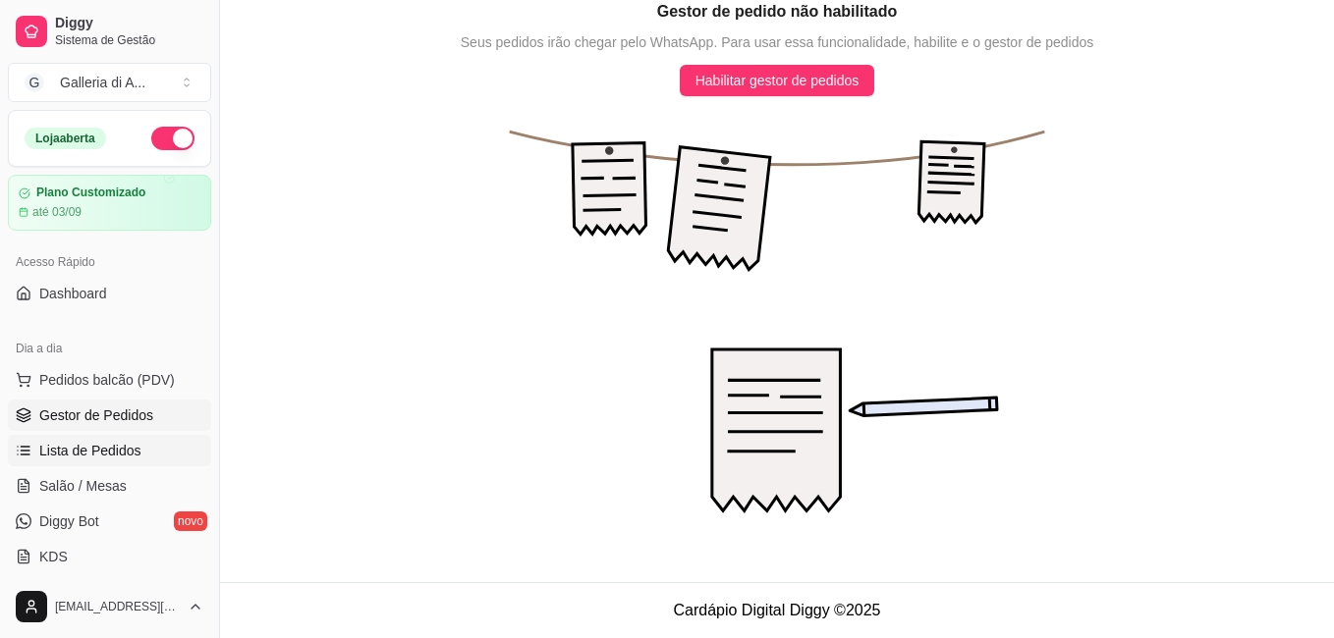
click at [95, 449] on span "Lista de Pedidos" at bounding box center [90, 451] width 102 height 20
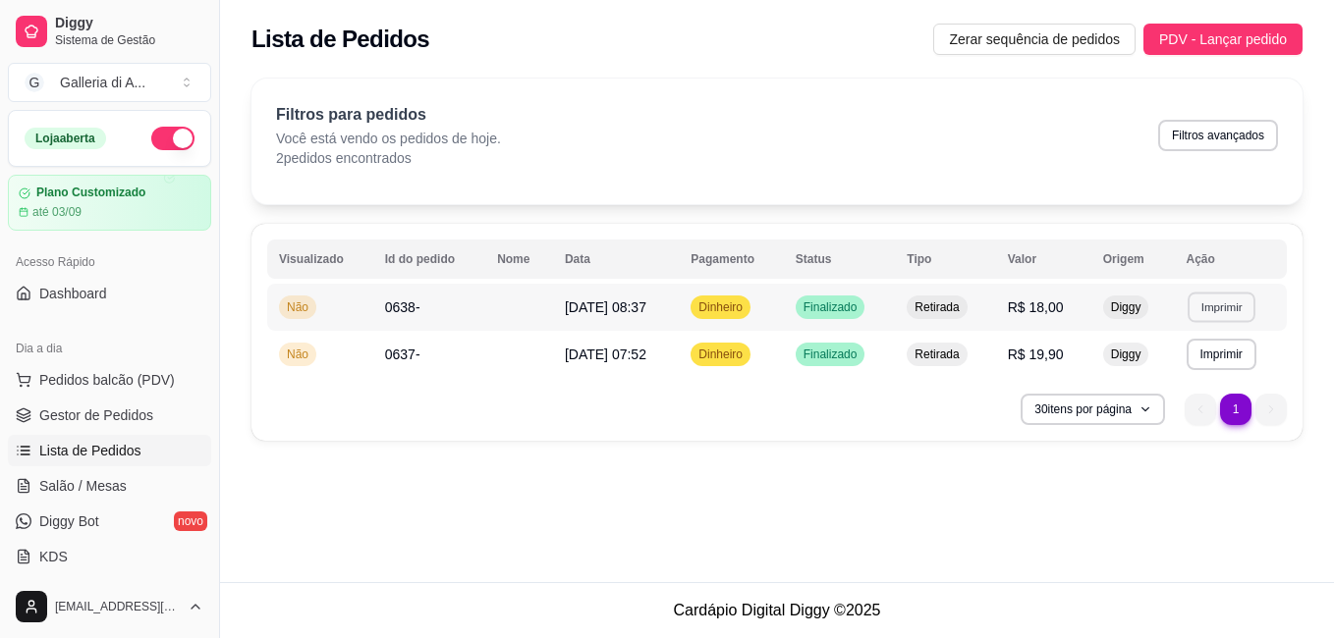
click at [1220, 310] on button "Imprimir" at bounding box center [1221, 307] width 68 height 30
click at [1183, 377] on button "IMPRESSORA" at bounding box center [1187, 375] width 137 height 30
